Goal: Task Accomplishment & Management: Manage account settings

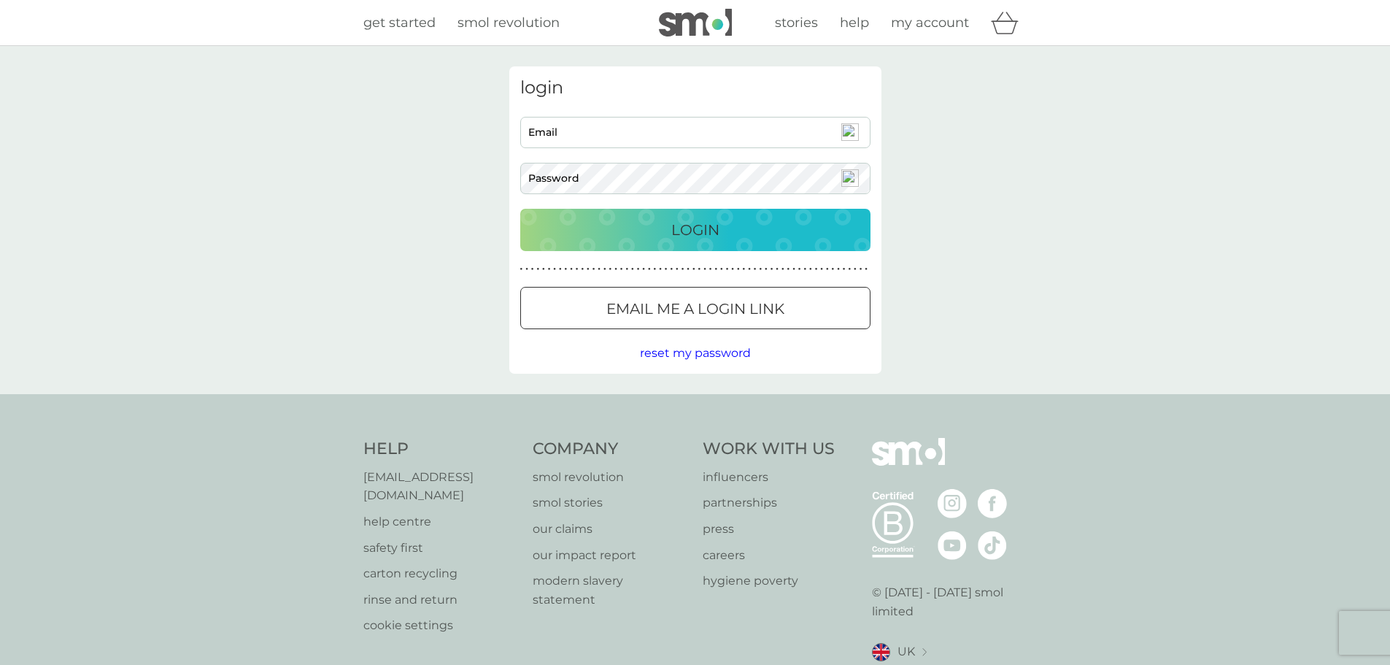
type input "gwilkin2017@gmail.com"
click at [938, 217] on div "login gwilkin2017@gmail.com Email Password Login ● ● ● ● ● ● ● ● ● ● ● ● ● ● ● …" at bounding box center [695, 220] width 1390 height 348
click at [763, 209] on button "Login" at bounding box center [695, 230] width 350 height 42
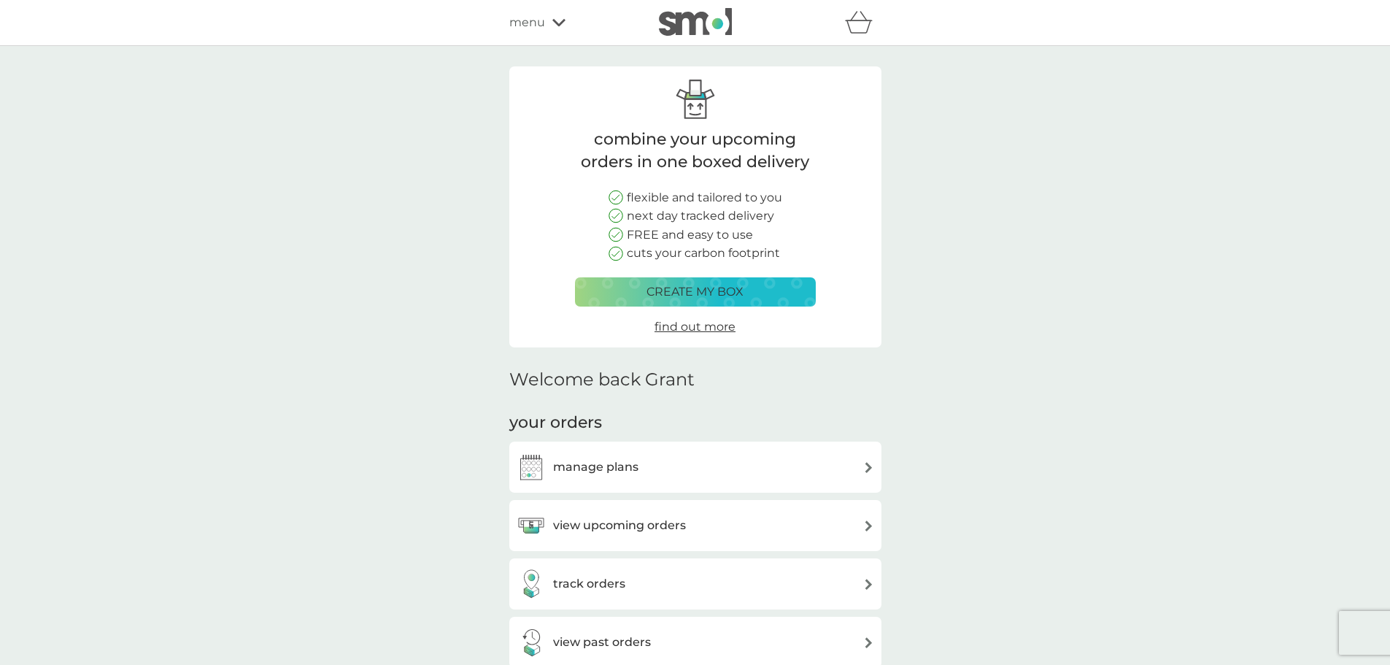
click at [668, 439] on div "your orders manage plans view upcoming orders track orders view past orders" at bounding box center [695, 540] width 372 height 256
click at [720, 466] on div "manage plans" at bounding box center [696, 466] width 358 height 29
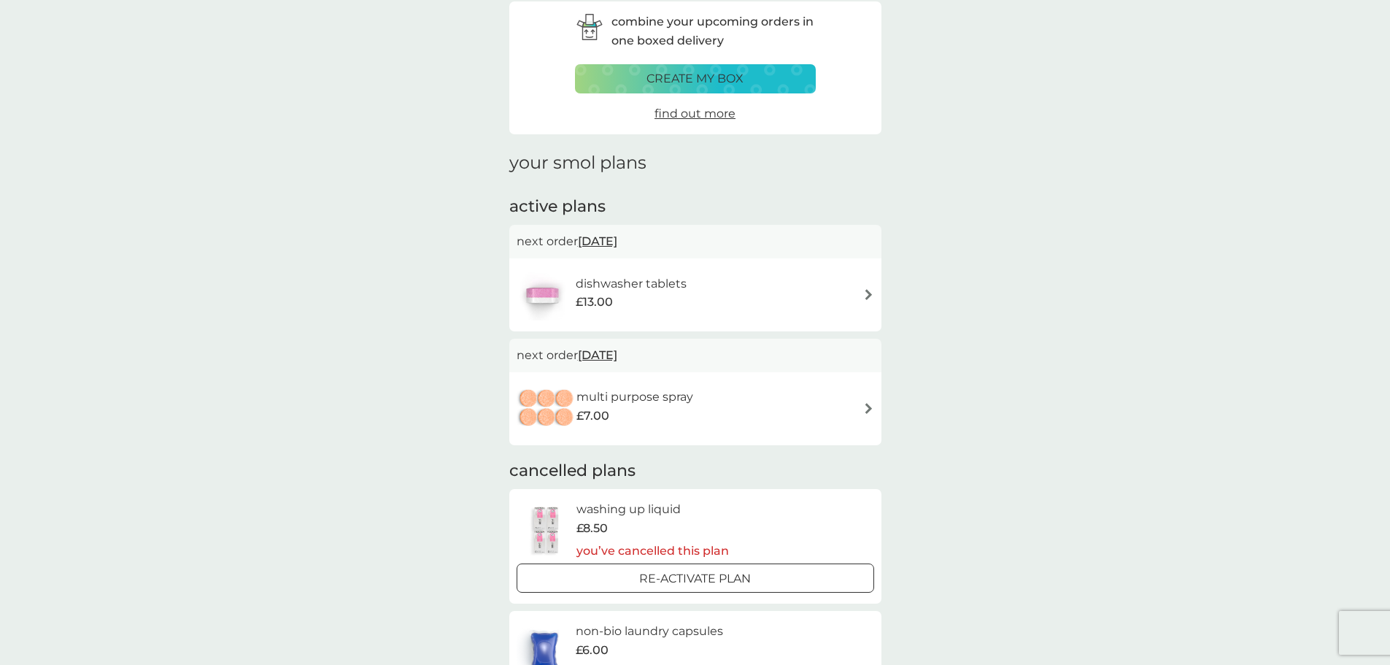
scroll to position [97, 0]
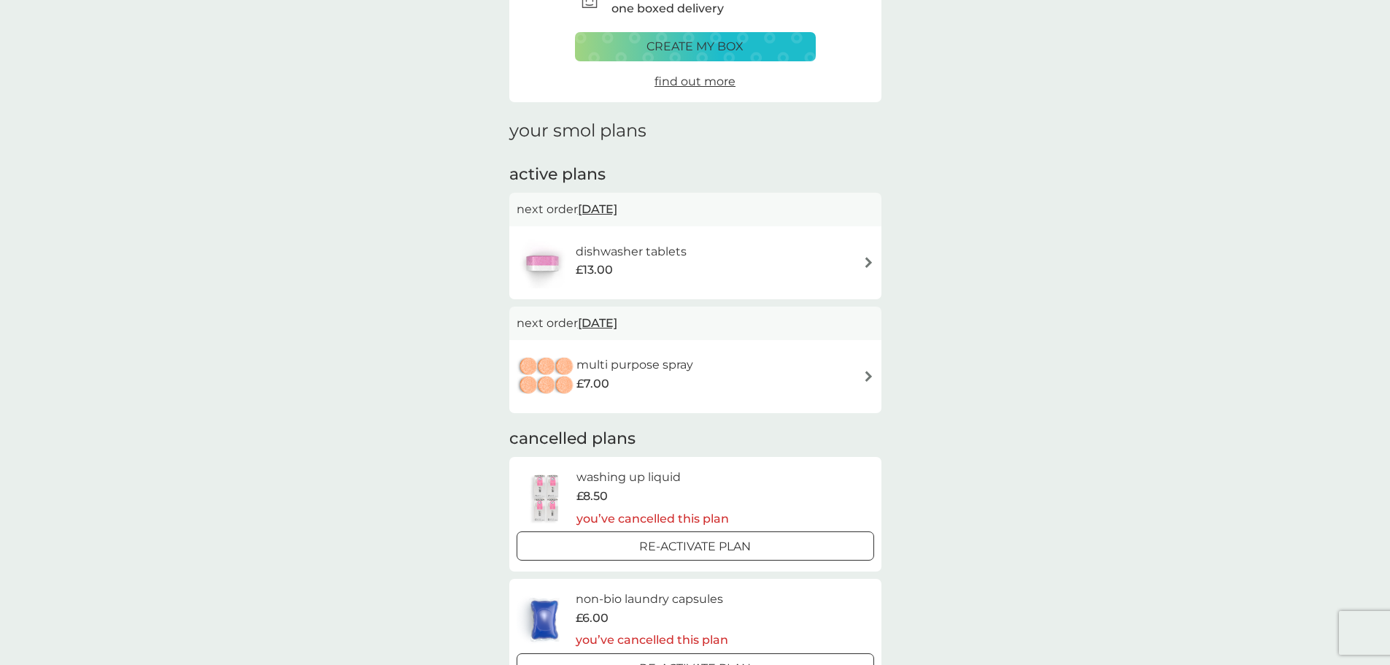
click at [779, 255] on div "dishwasher tablets £13.00" at bounding box center [696, 262] width 358 height 51
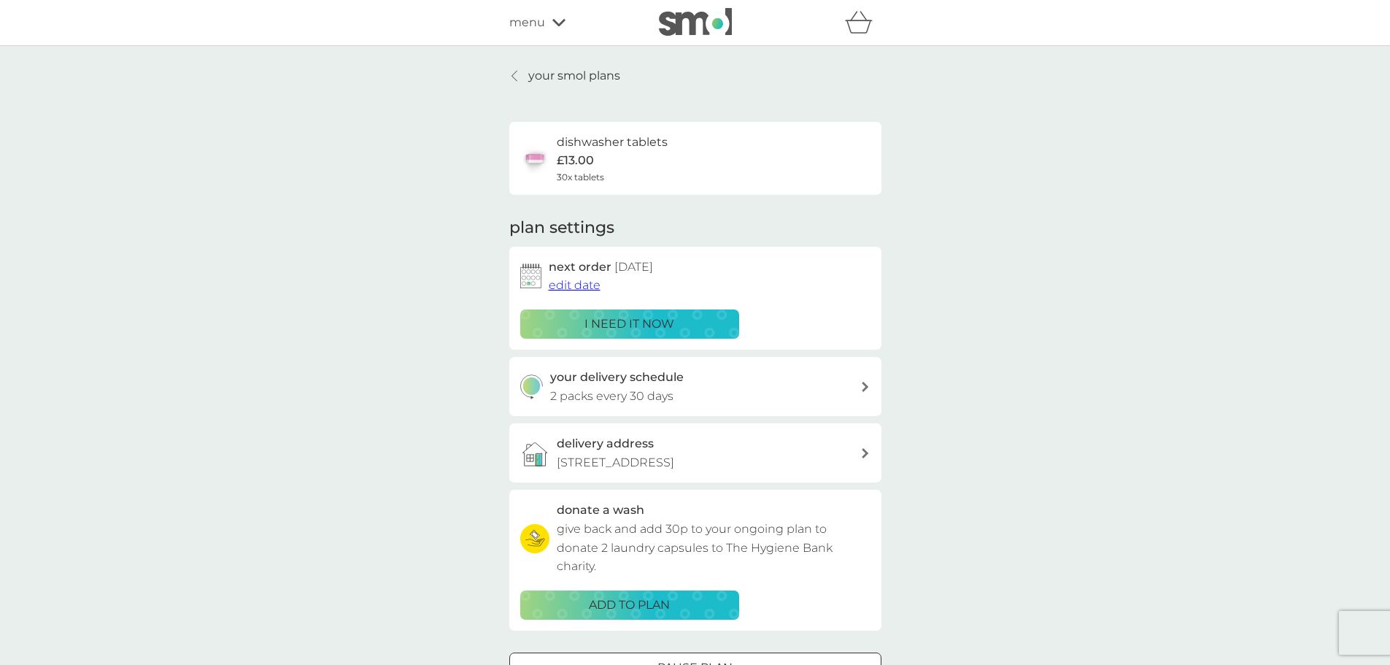
click at [685, 163] on div "dishwasher tablets £13.00 30x tablets" at bounding box center [695, 158] width 350 height 51
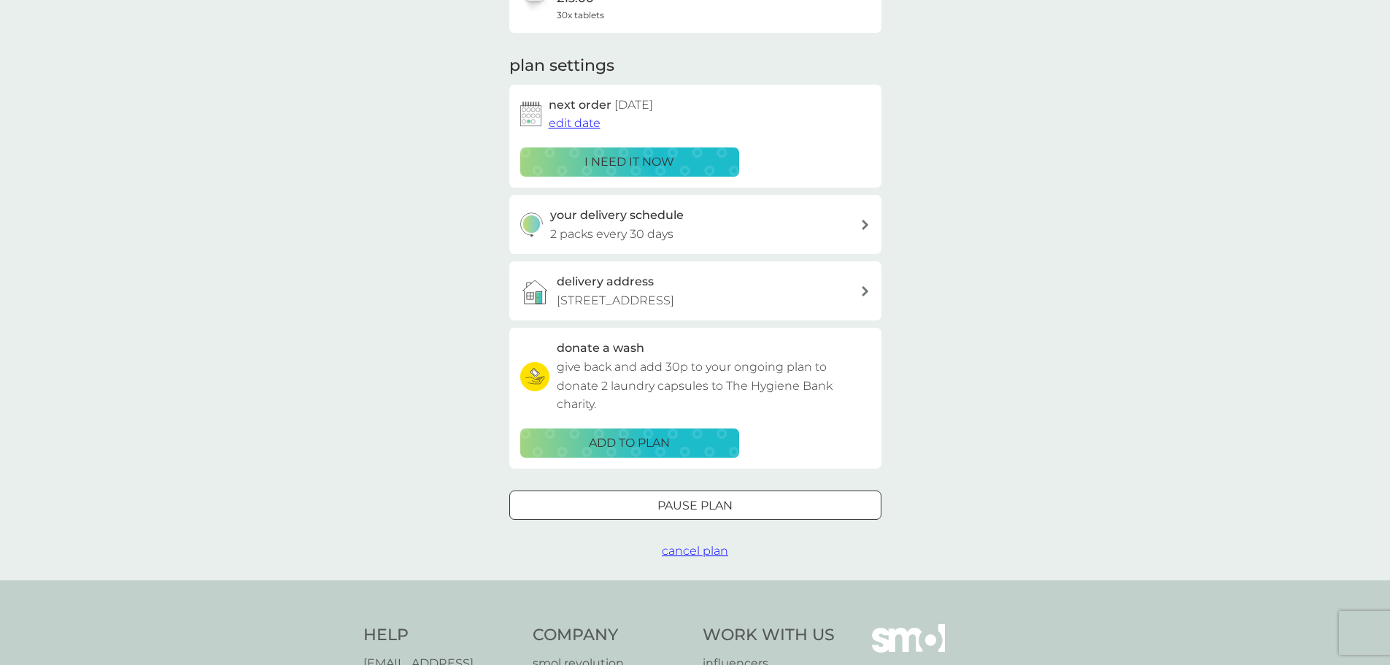
scroll to position [195, 0]
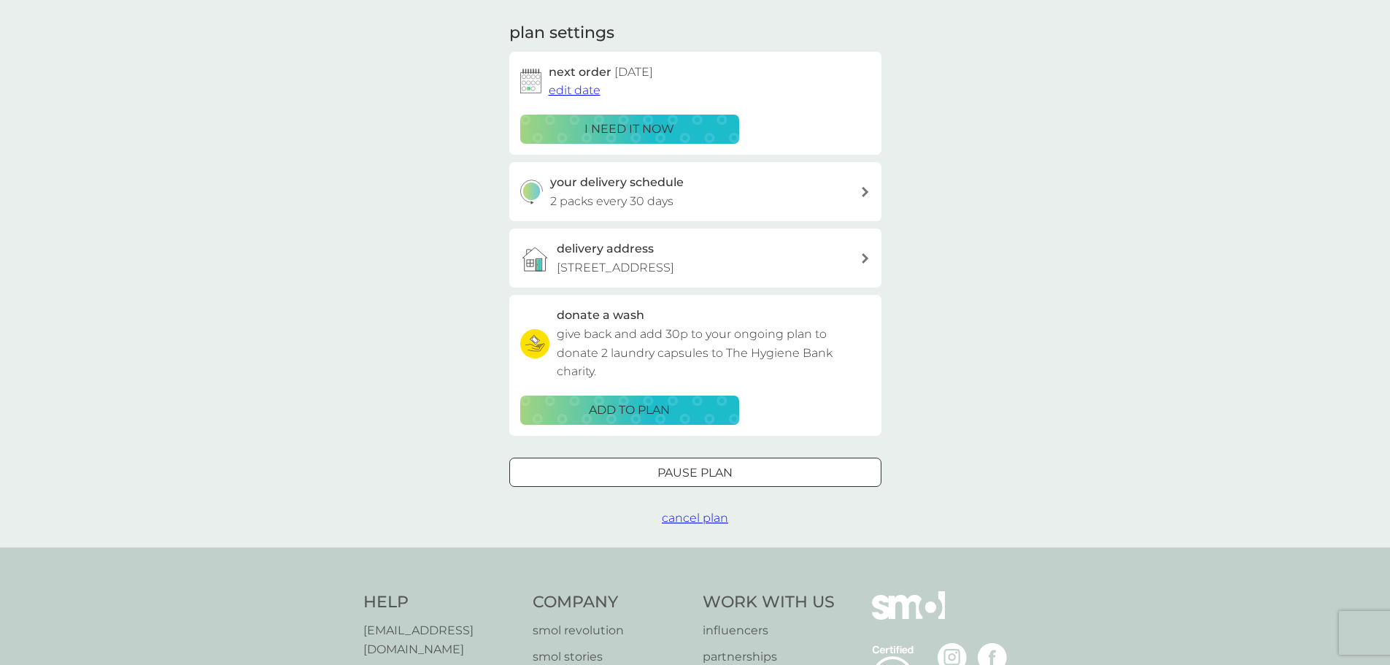
click at [714, 523] on span "cancel plan" at bounding box center [695, 518] width 66 height 14
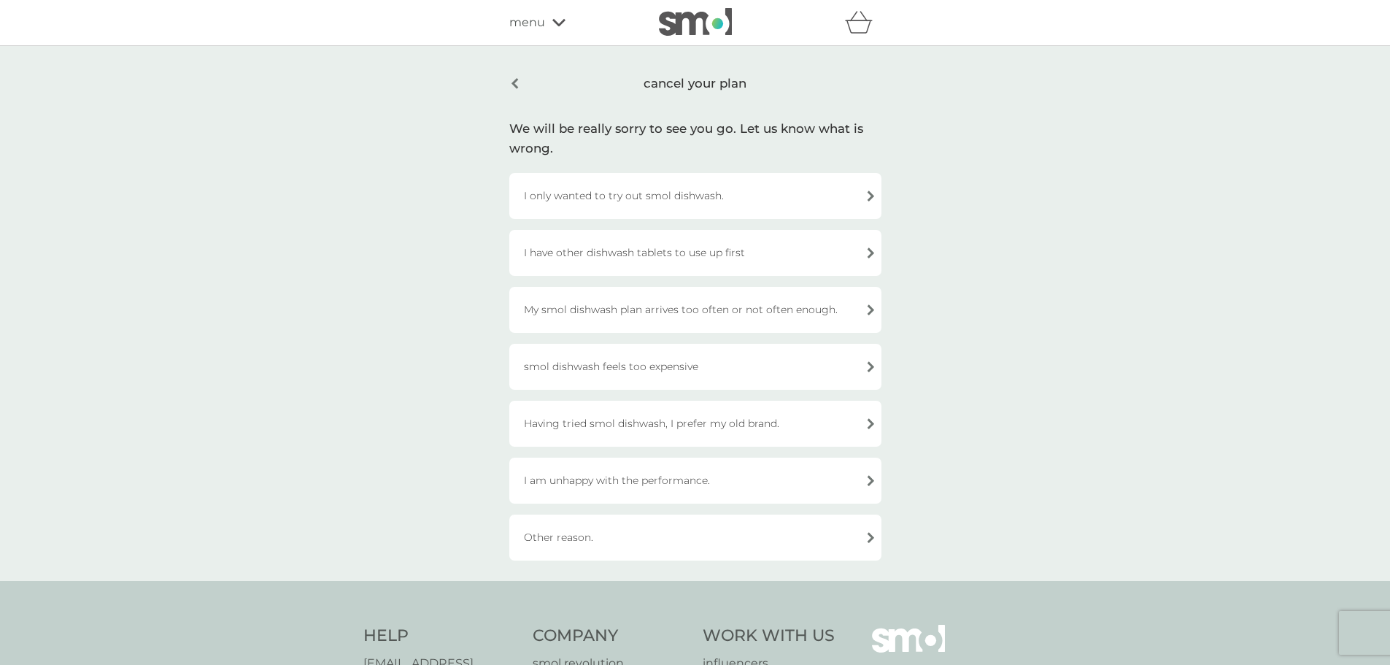
click at [779, 257] on div "I have other dishwash tablets to use up first" at bounding box center [695, 253] width 372 height 46
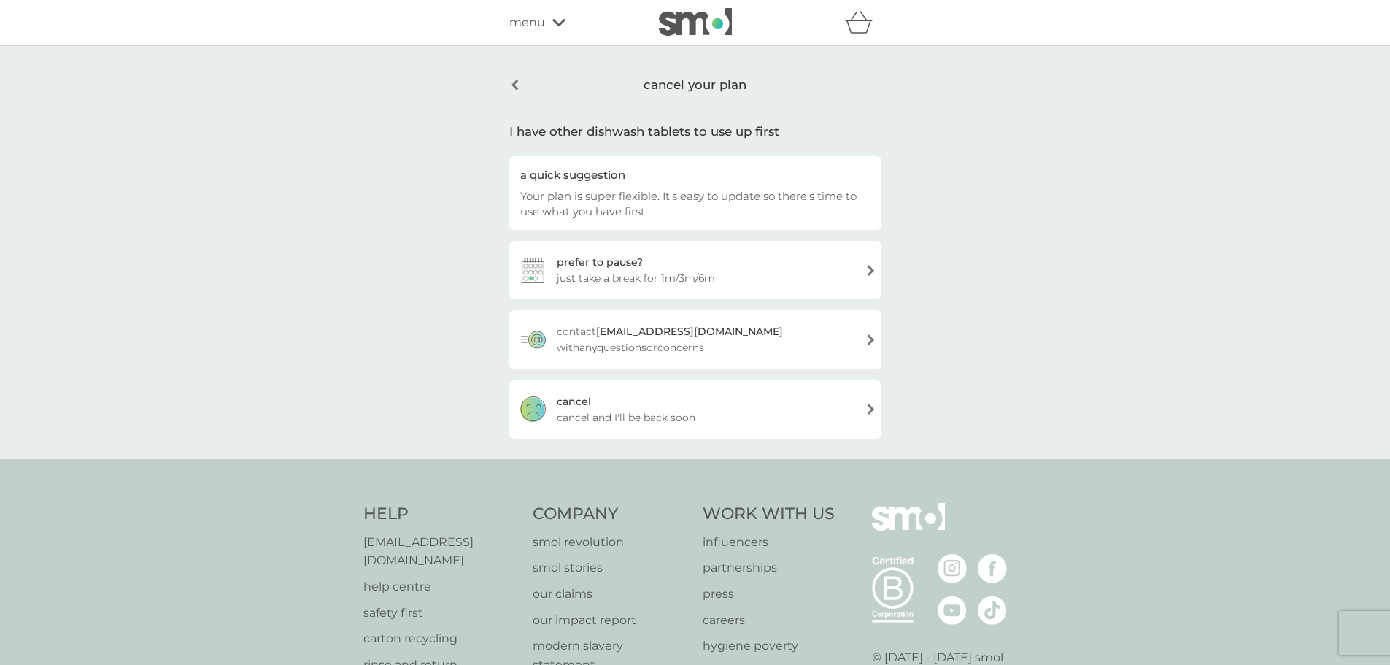
click at [512, 82] on div "cancel your plan" at bounding box center [695, 84] width 372 height 37
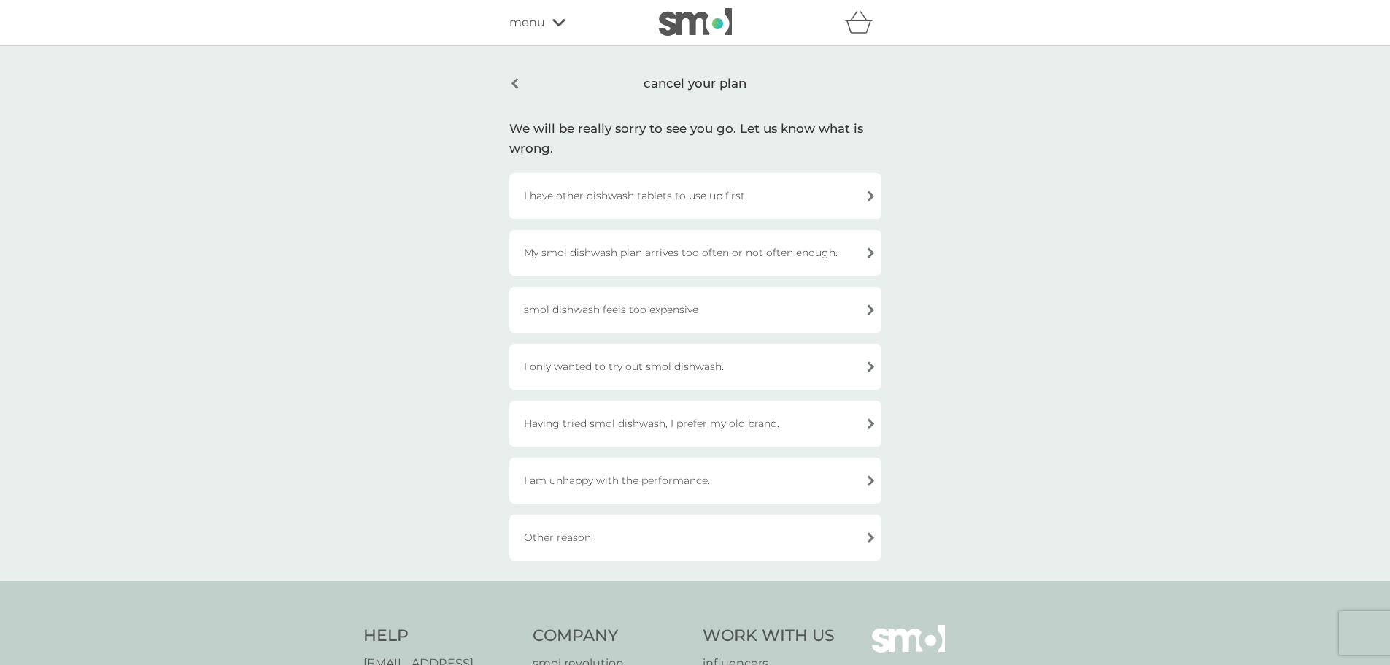
click at [848, 304] on div "smol dishwash feels too expensive" at bounding box center [695, 310] width 372 height 46
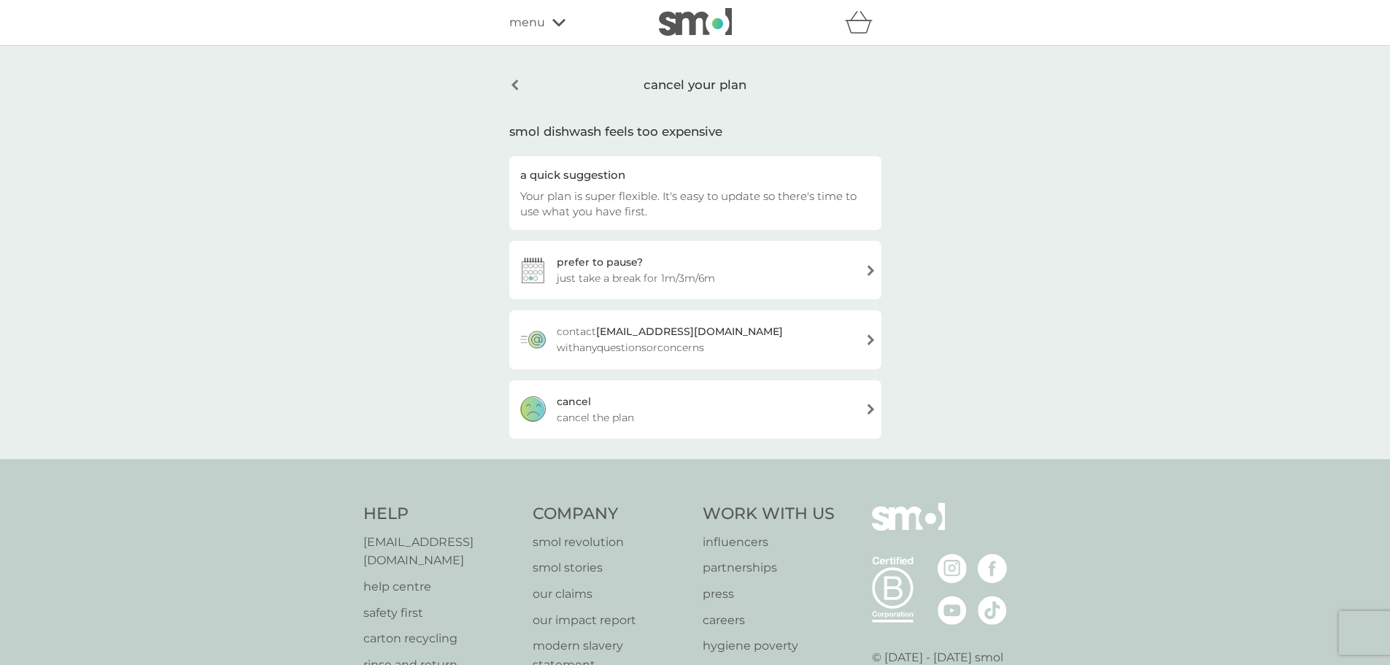
click at [785, 402] on div "[PERSON_NAME] the plan" at bounding box center [695, 409] width 372 height 58
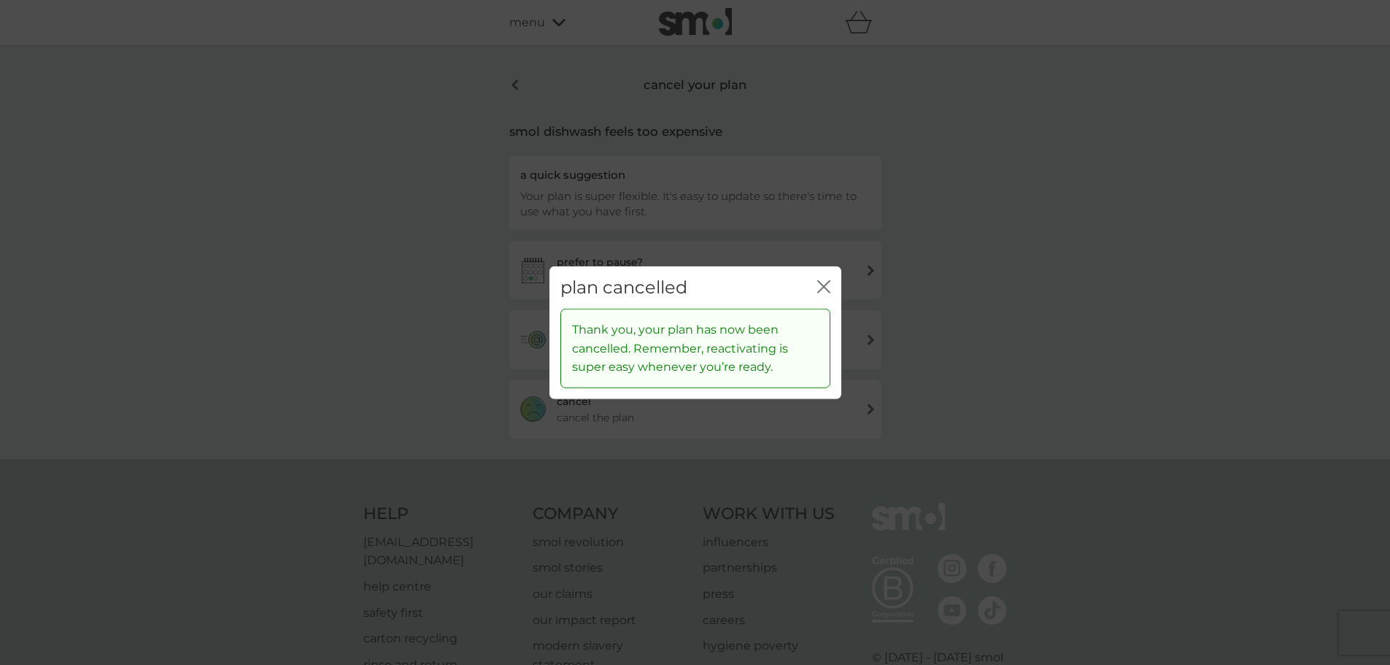
click at [828, 290] on icon "close" at bounding box center [827, 286] width 6 height 12
